Goal: Task Accomplishment & Management: Manage account settings

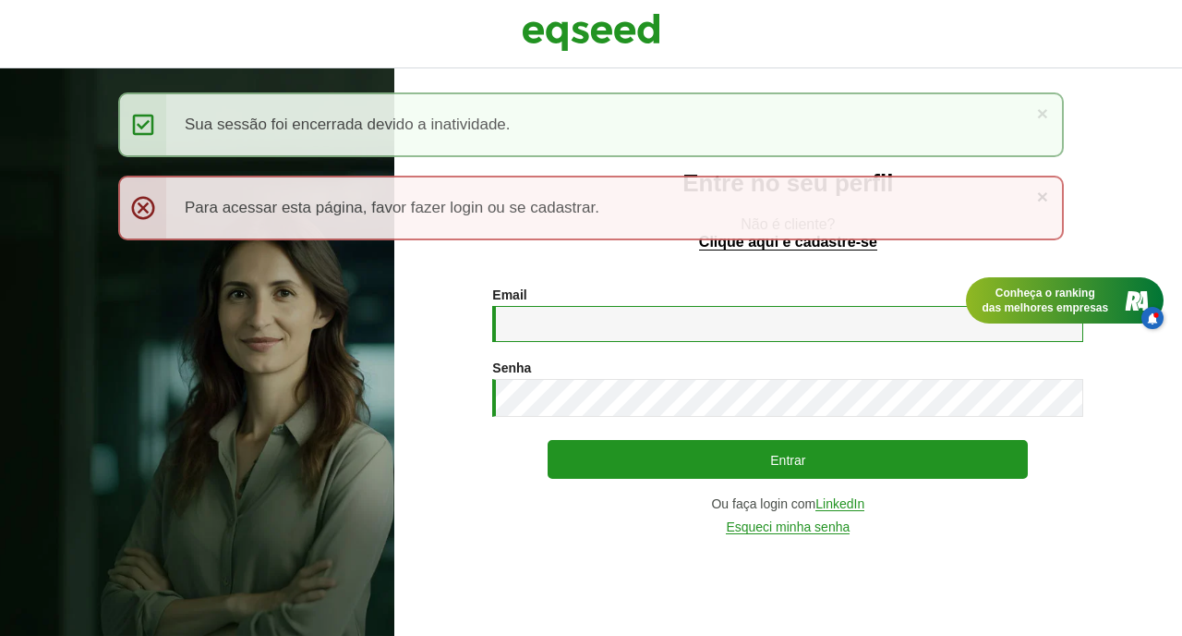
type input "**********"
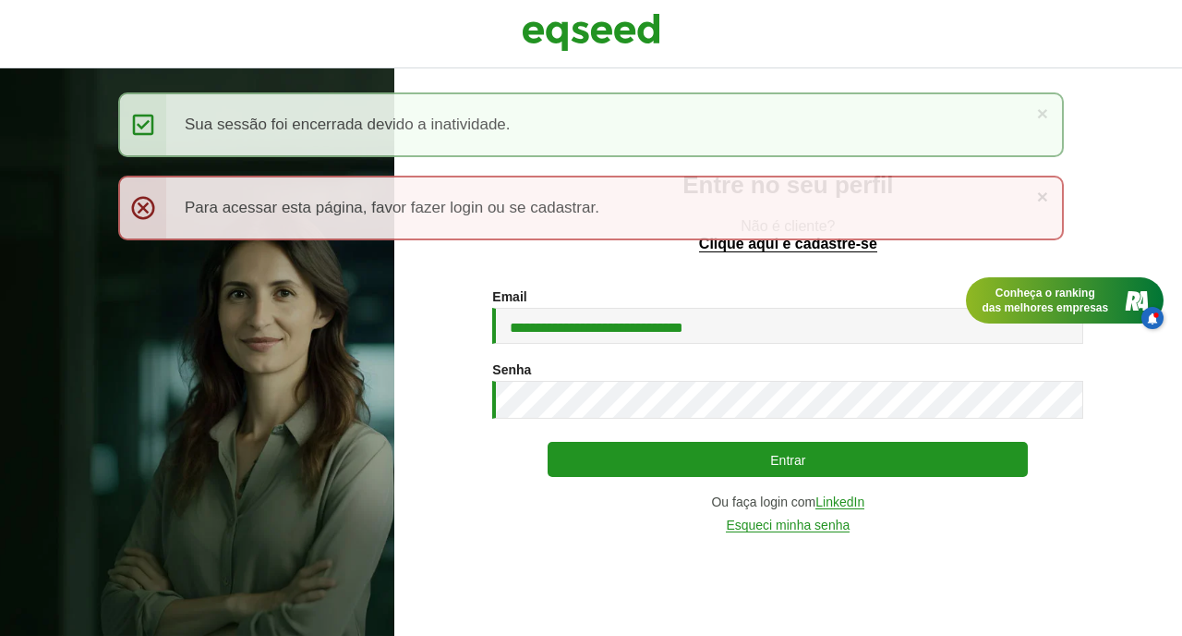
click at [702, 462] on button "Entrar" at bounding box center [788, 459] width 480 height 35
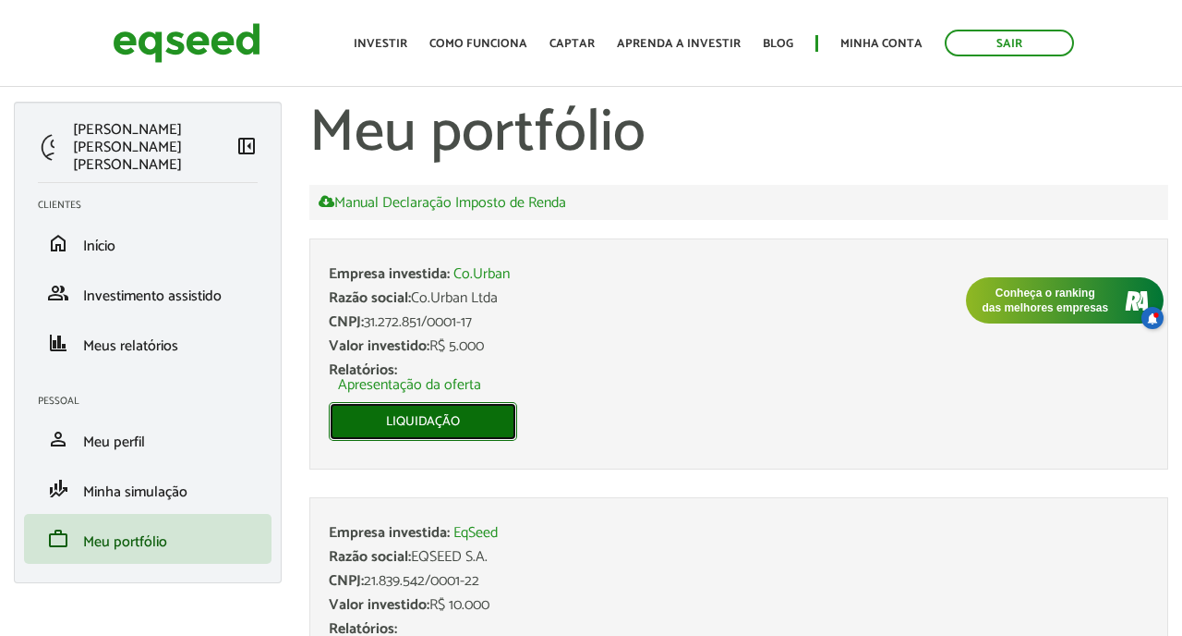
click at [426, 418] on link "Liquidação" at bounding box center [423, 421] width 188 height 39
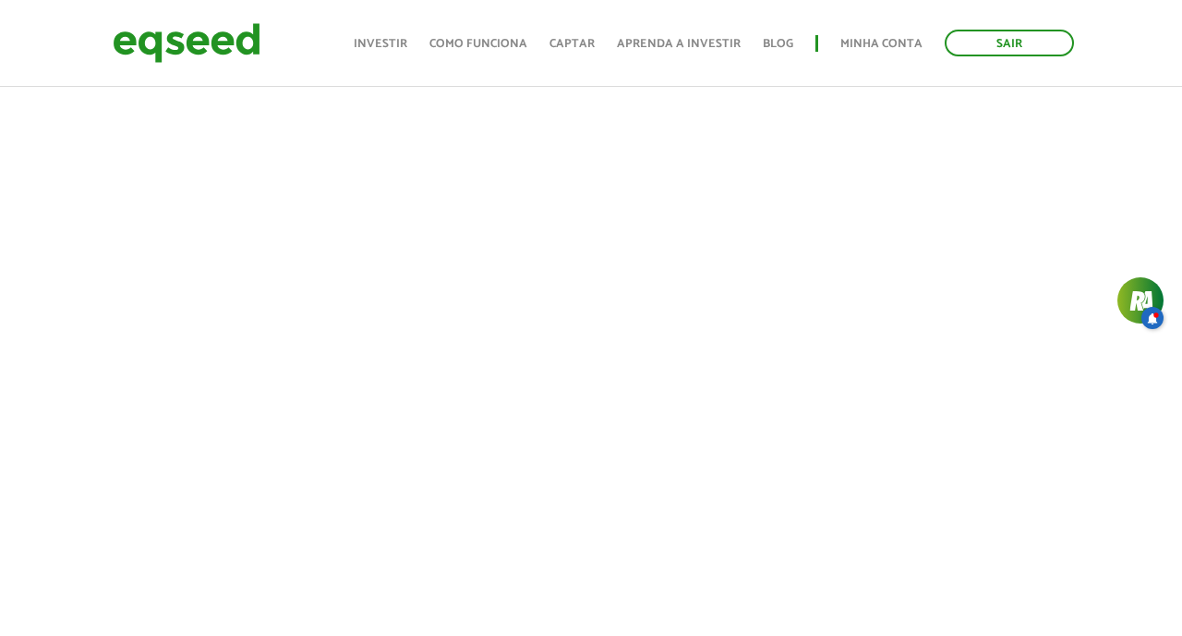
scroll to position [838, 0]
